Goal: Use online tool/utility: Utilize a website feature to perform a specific function

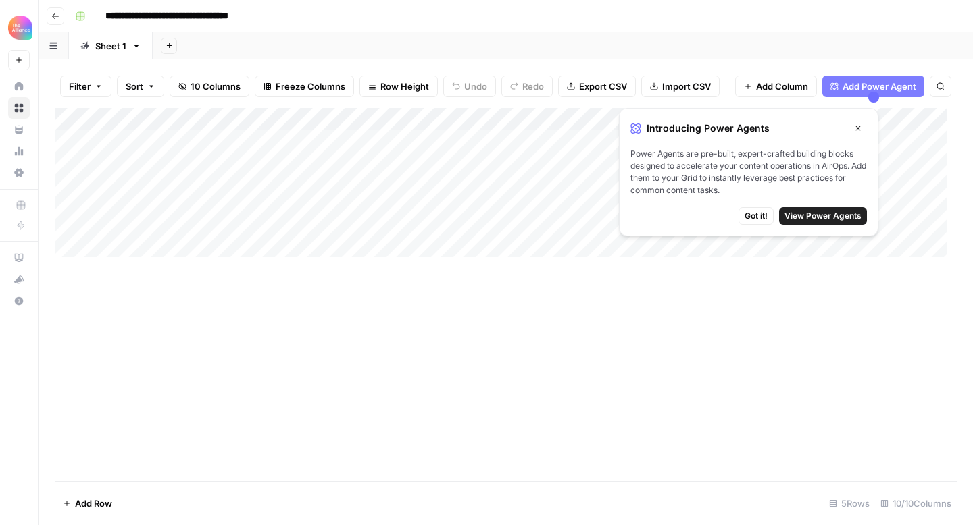
click at [755, 214] on span "Got it!" at bounding box center [755, 216] width 23 height 12
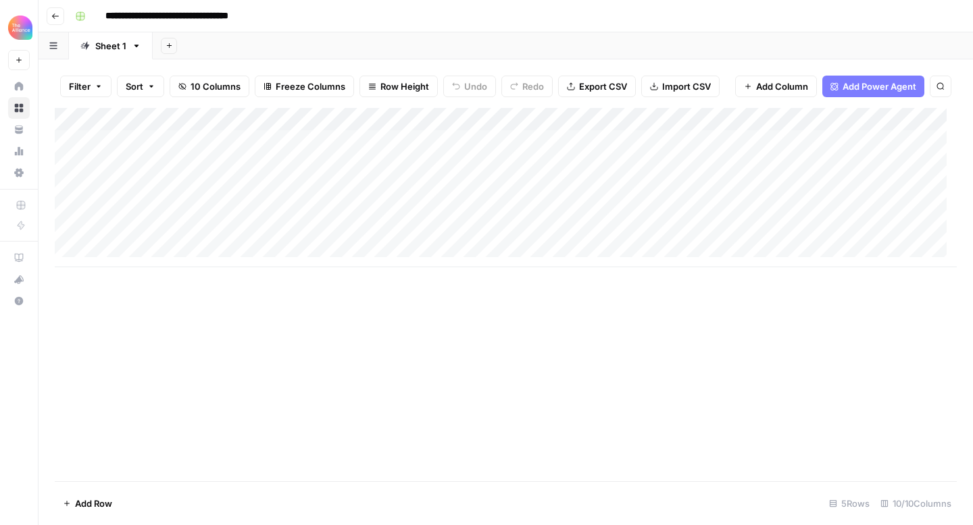
click at [115, 185] on div "Add Column" at bounding box center [506, 187] width 902 height 159
click at [115, 213] on div "Add Column" at bounding box center [506, 187] width 902 height 159
click at [293, 305] on div "Add Column" at bounding box center [506, 294] width 902 height 373
click at [122, 215] on div "Add Column" at bounding box center [506, 187] width 902 height 159
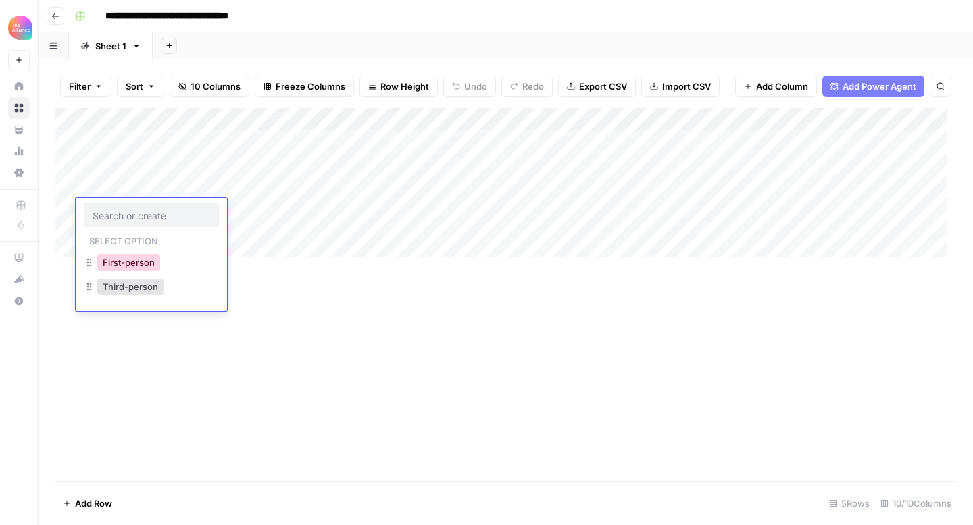
click at [152, 259] on button "First-person" at bounding box center [128, 263] width 63 height 16
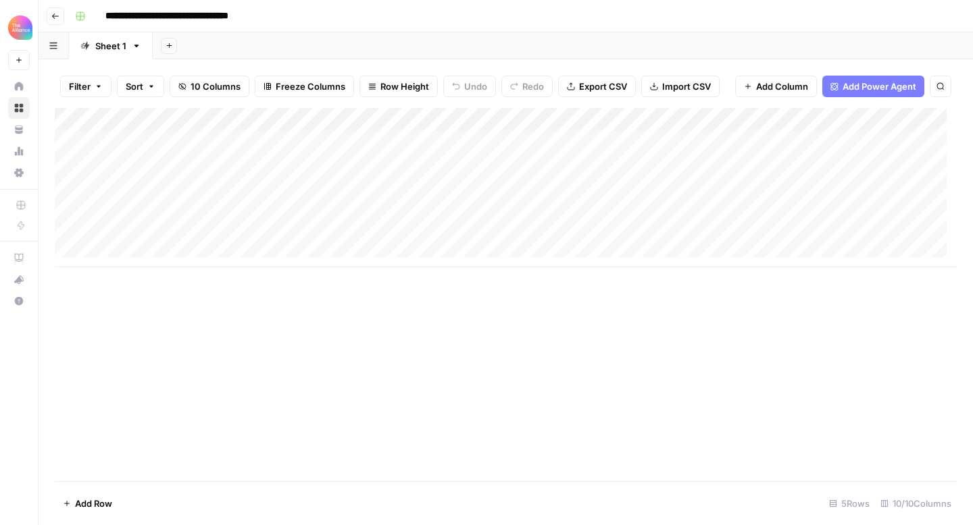
click at [241, 212] on div "Add Column" at bounding box center [506, 187] width 902 height 159
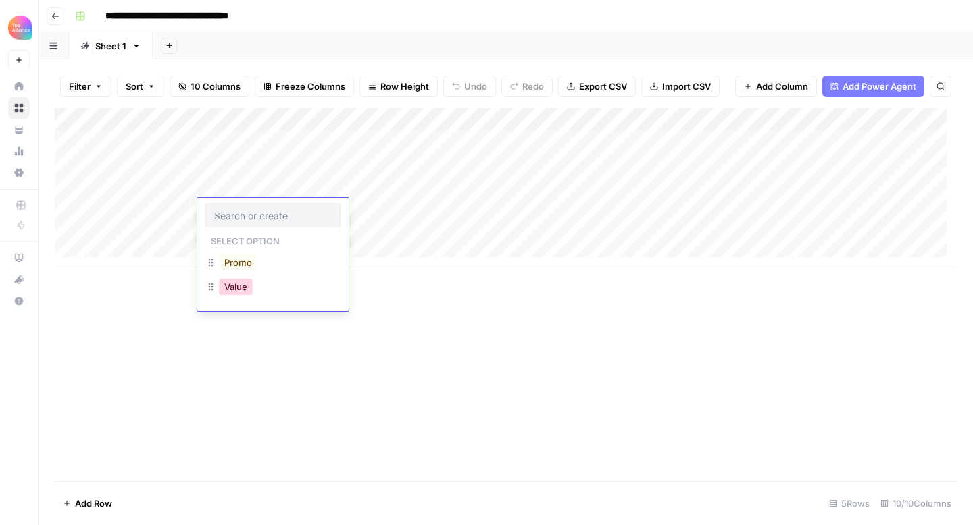
click at [238, 284] on button "Value" at bounding box center [236, 287] width 34 height 16
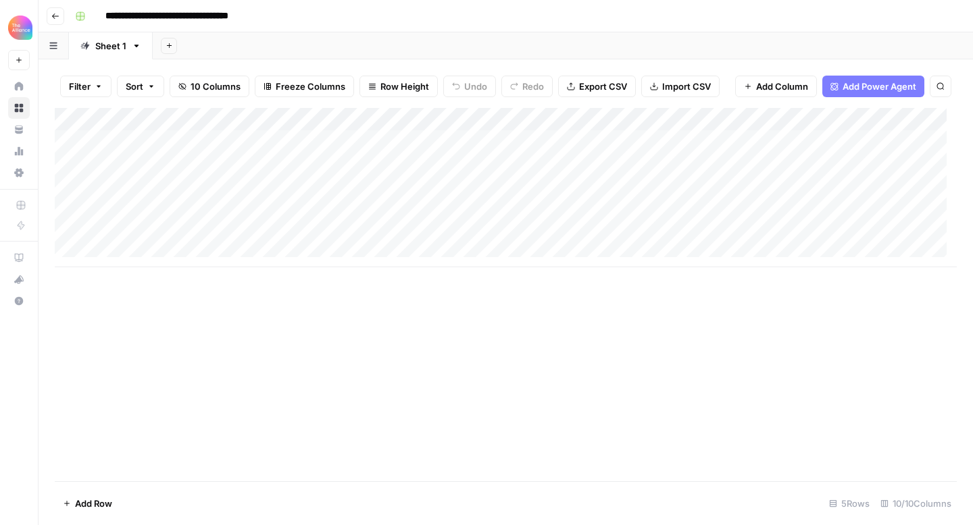
click at [346, 201] on div "Add Column" at bounding box center [506, 187] width 902 height 159
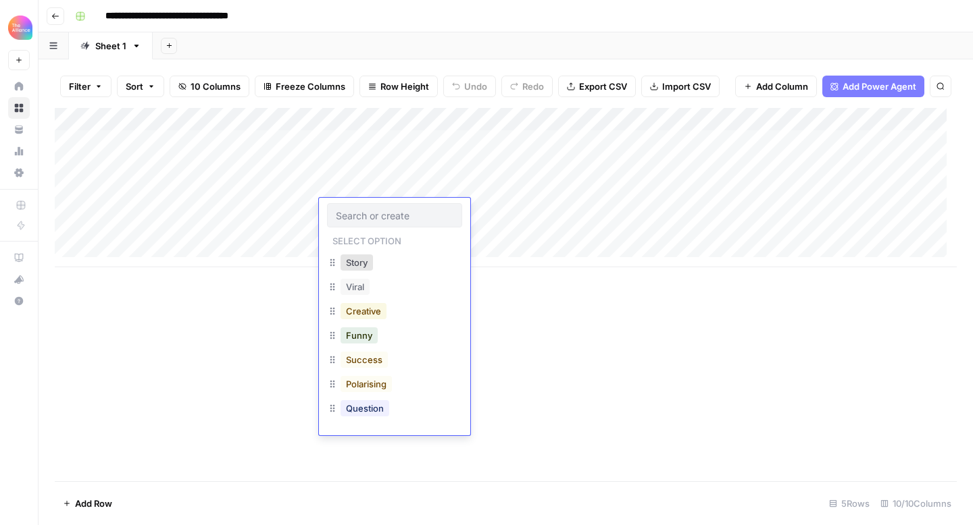
click at [382, 314] on button "Creative" at bounding box center [363, 311] width 46 height 16
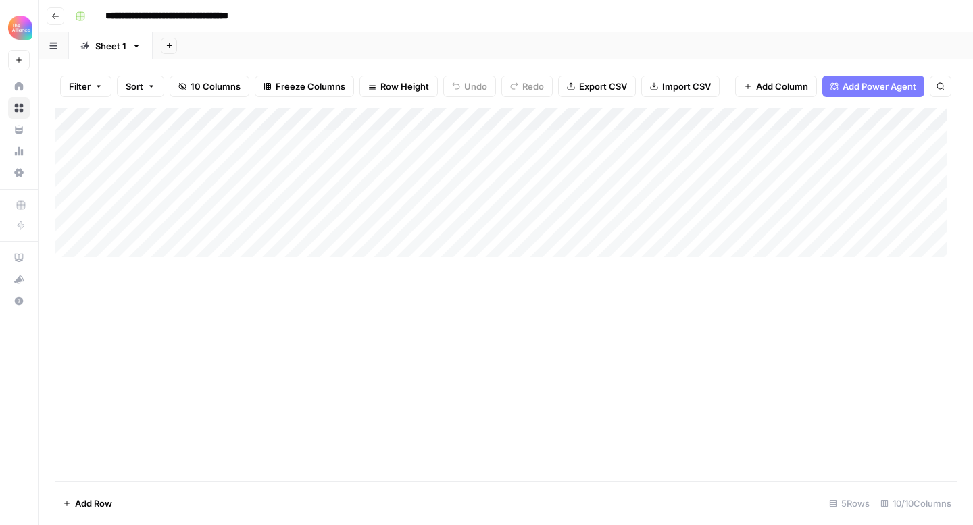
click at [491, 207] on div "Add Column" at bounding box center [506, 187] width 902 height 159
click at [459, 210] on div "Add Column" at bounding box center [506, 187] width 902 height 159
type textarea "**********"
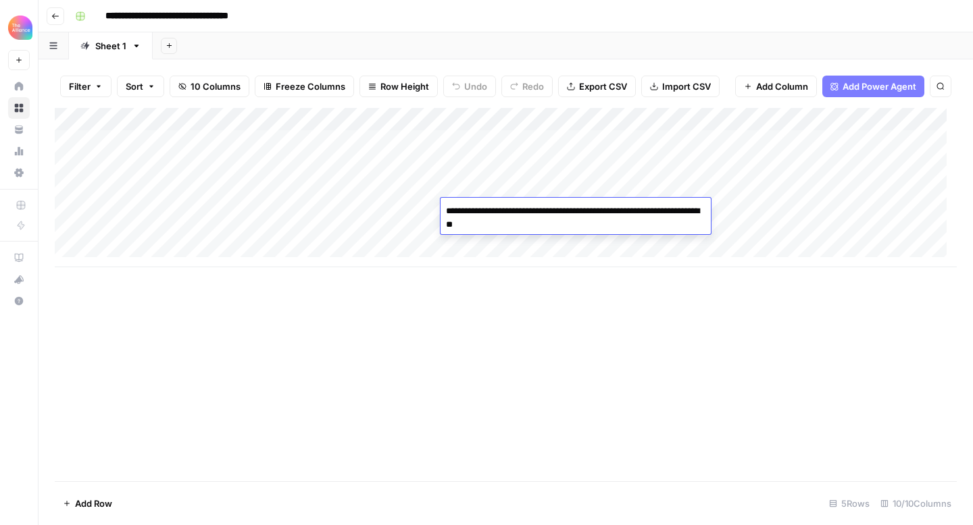
drag, startPoint x: 701, startPoint y: 307, endPoint x: 697, endPoint y: 295, distance: 12.8
click at [701, 307] on div "Add Column" at bounding box center [506, 294] width 902 height 373
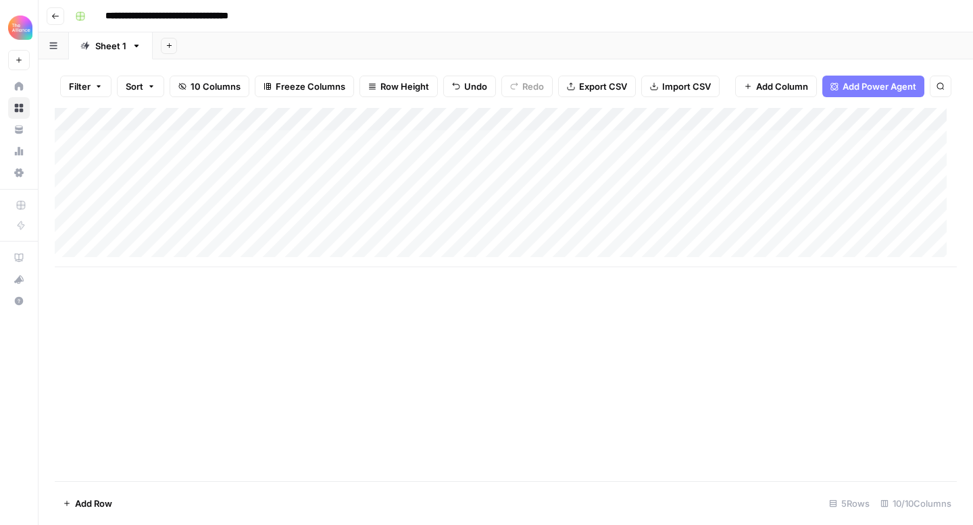
click at [653, 215] on div "Add Column" at bounding box center [506, 187] width 902 height 159
click at [793, 204] on div "Add Column" at bounding box center [506, 187] width 902 height 159
click at [765, 212] on div "Add Column" at bounding box center [506, 187] width 902 height 159
click at [765, 212] on textarea at bounding box center [791, 211] width 216 height 19
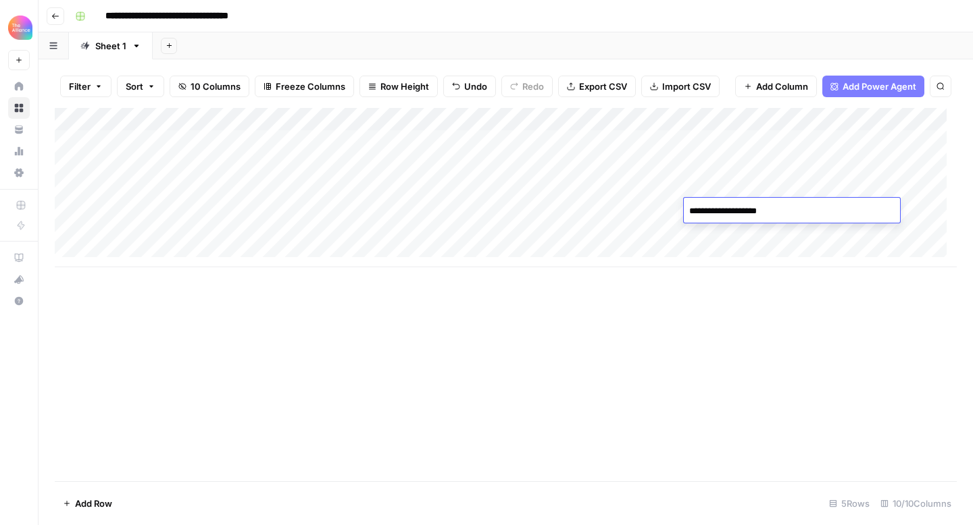
type textarea "**********"
click at [767, 186] on div "Add Column" at bounding box center [506, 187] width 902 height 159
click at [841, 205] on div "Add Column" at bounding box center [506, 187] width 902 height 159
click at [873, 167] on div "Add Column" at bounding box center [506, 187] width 902 height 159
click at [873, 207] on div "Add Column" at bounding box center [506, 187] width 902 height 159
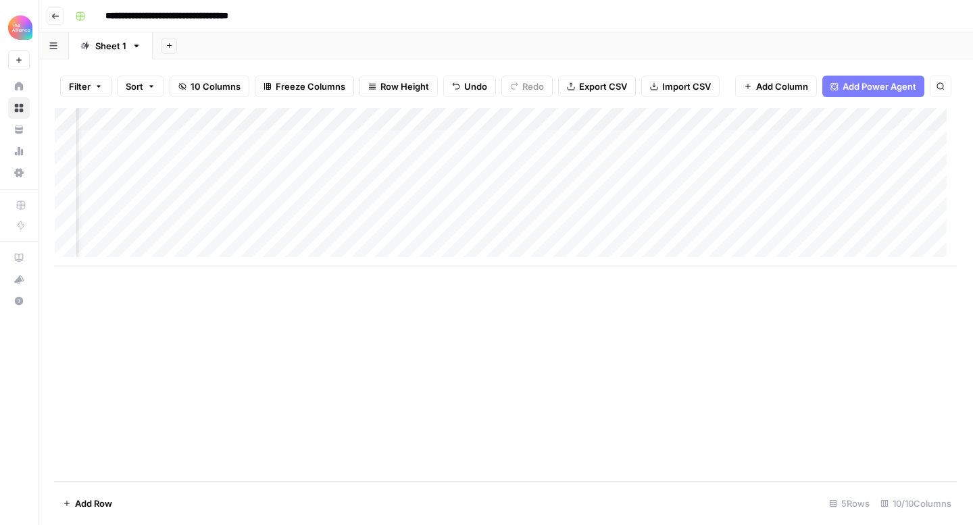
scroll to position [0, 92]
click at [870, 208] on div "Add Column" at bounding box center [506, 187] width 902 height 159
